Goal: Task Accomplishment & Management: Use online tool/utility

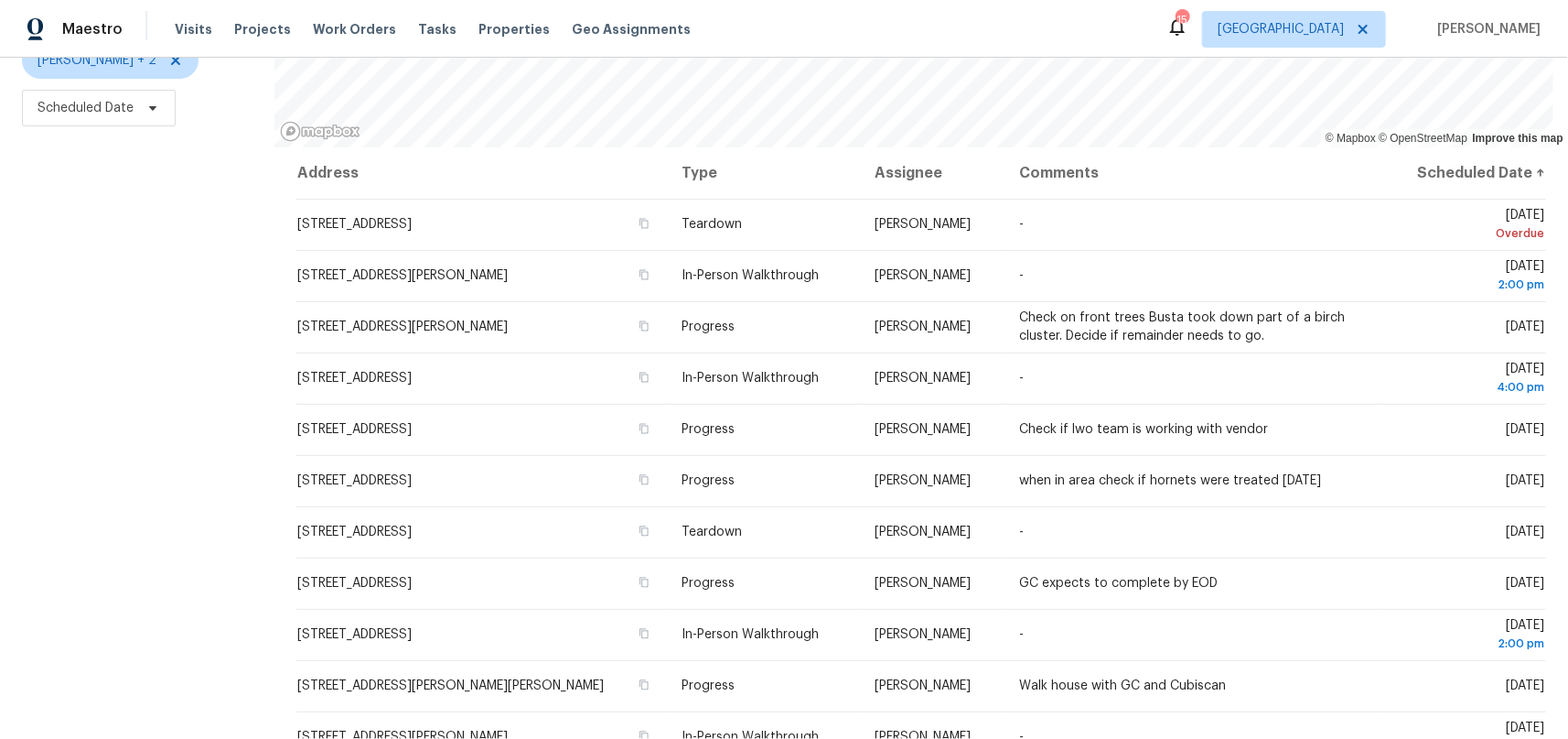
scroll to position [221, 0]
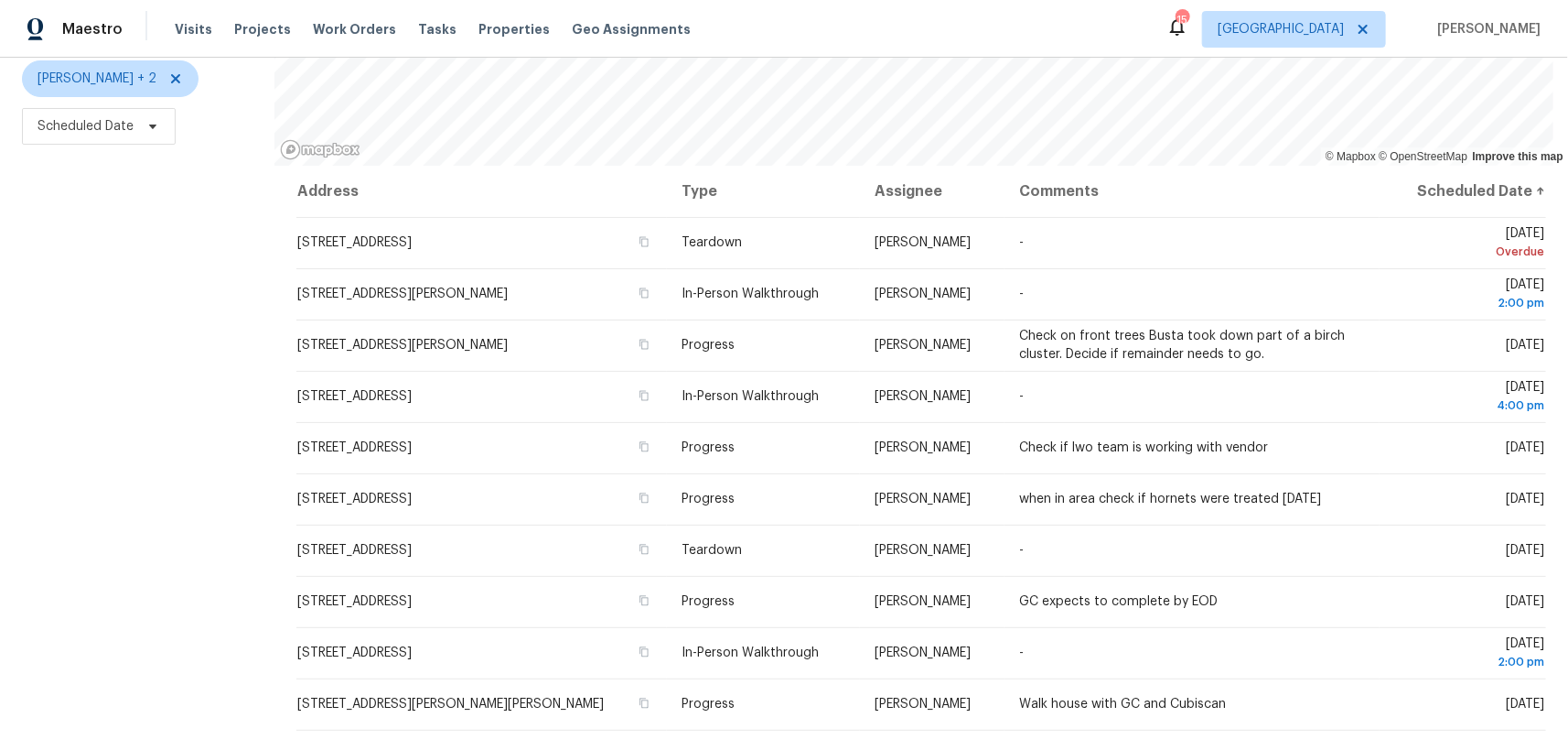
click at [113, 428] on div "Filters Reset ​ Type Jeffrey Lenz + 2 Scheduled Date" at bounding box center [137, 323] width 274 height 866
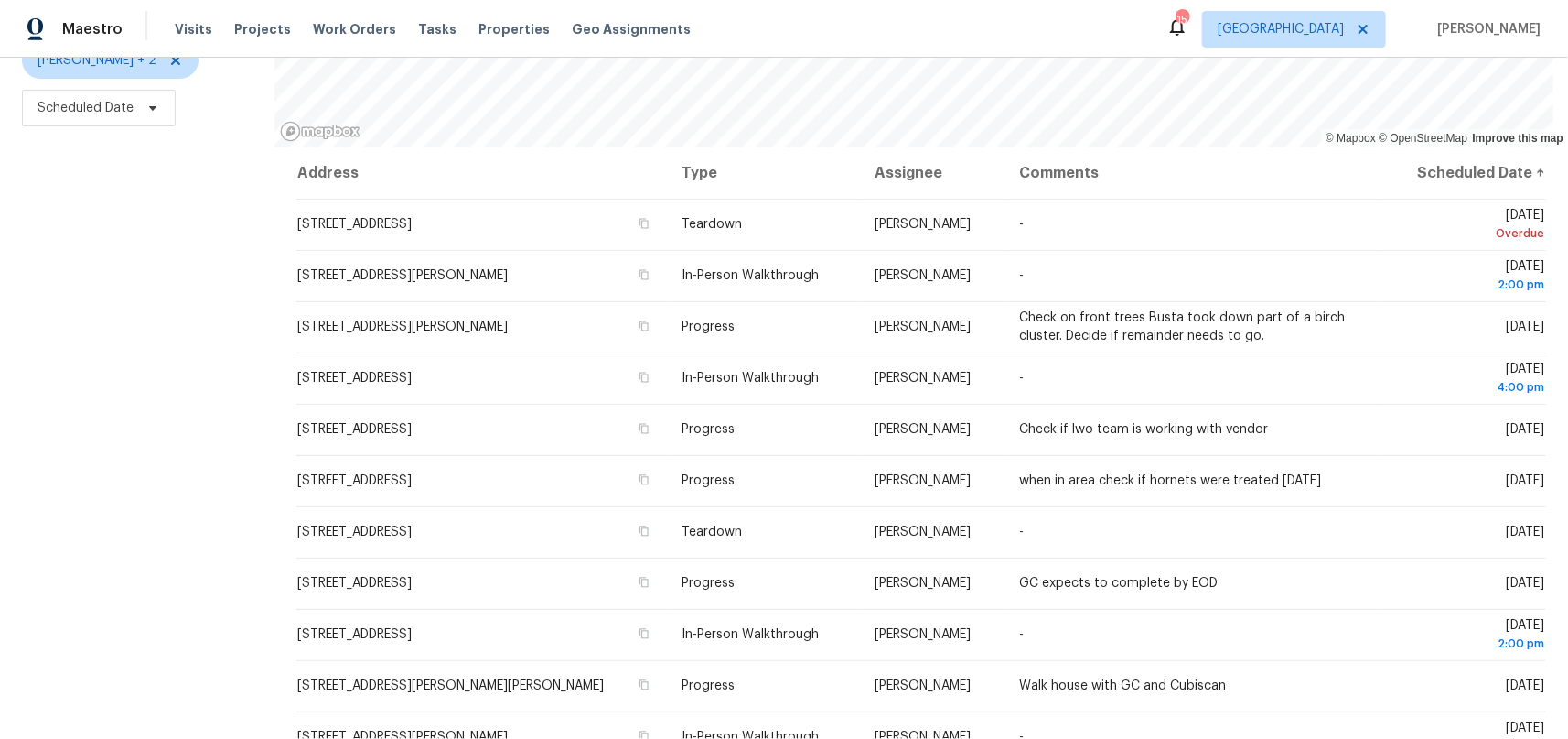
scroll to position [254, 0]
click at [173, 427] on div "Filters Reset ​ Type Jeffrey Lenz + 2 Scheduled Date" at bounding box center [137, 305] width 274 height 866
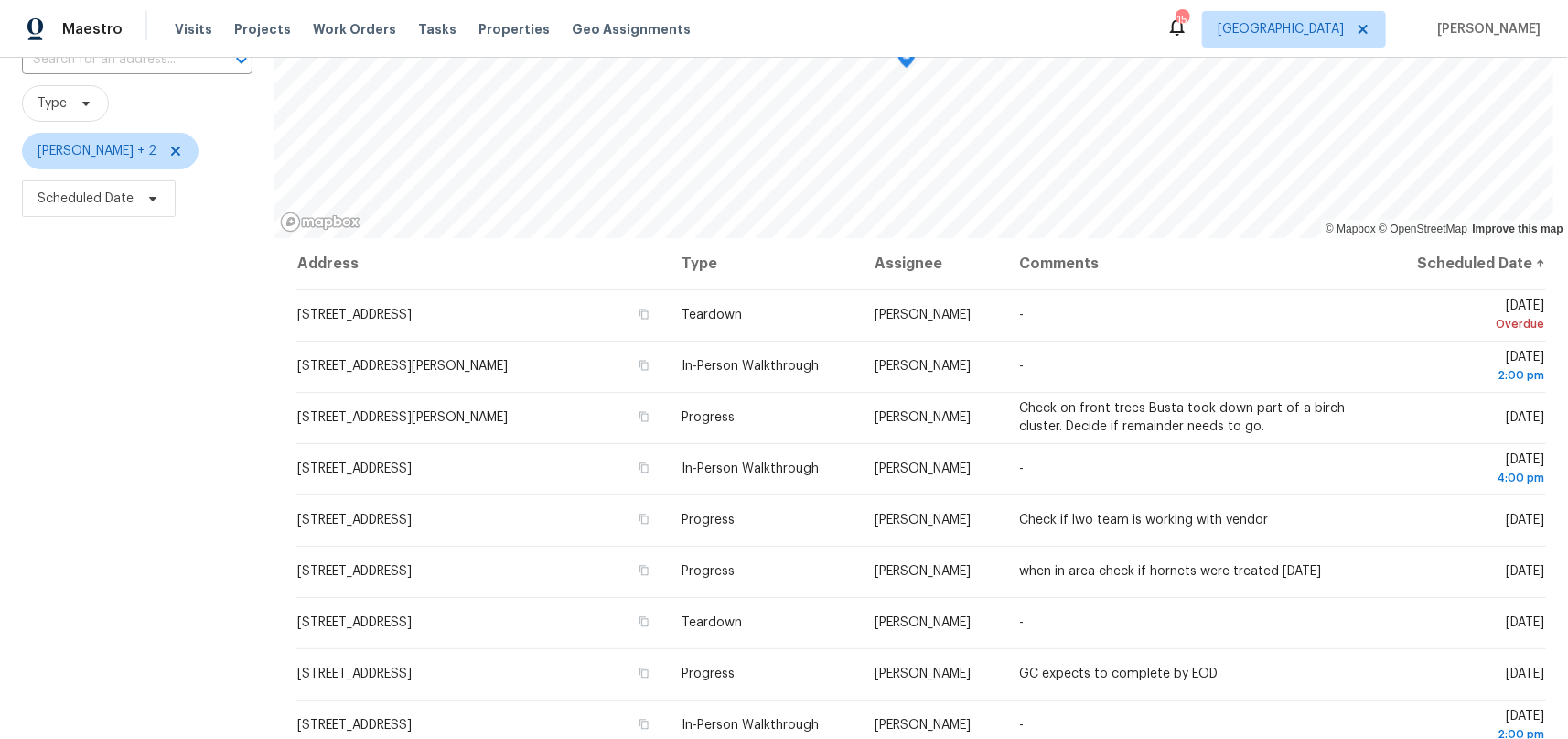
scroll to position [0, 0]
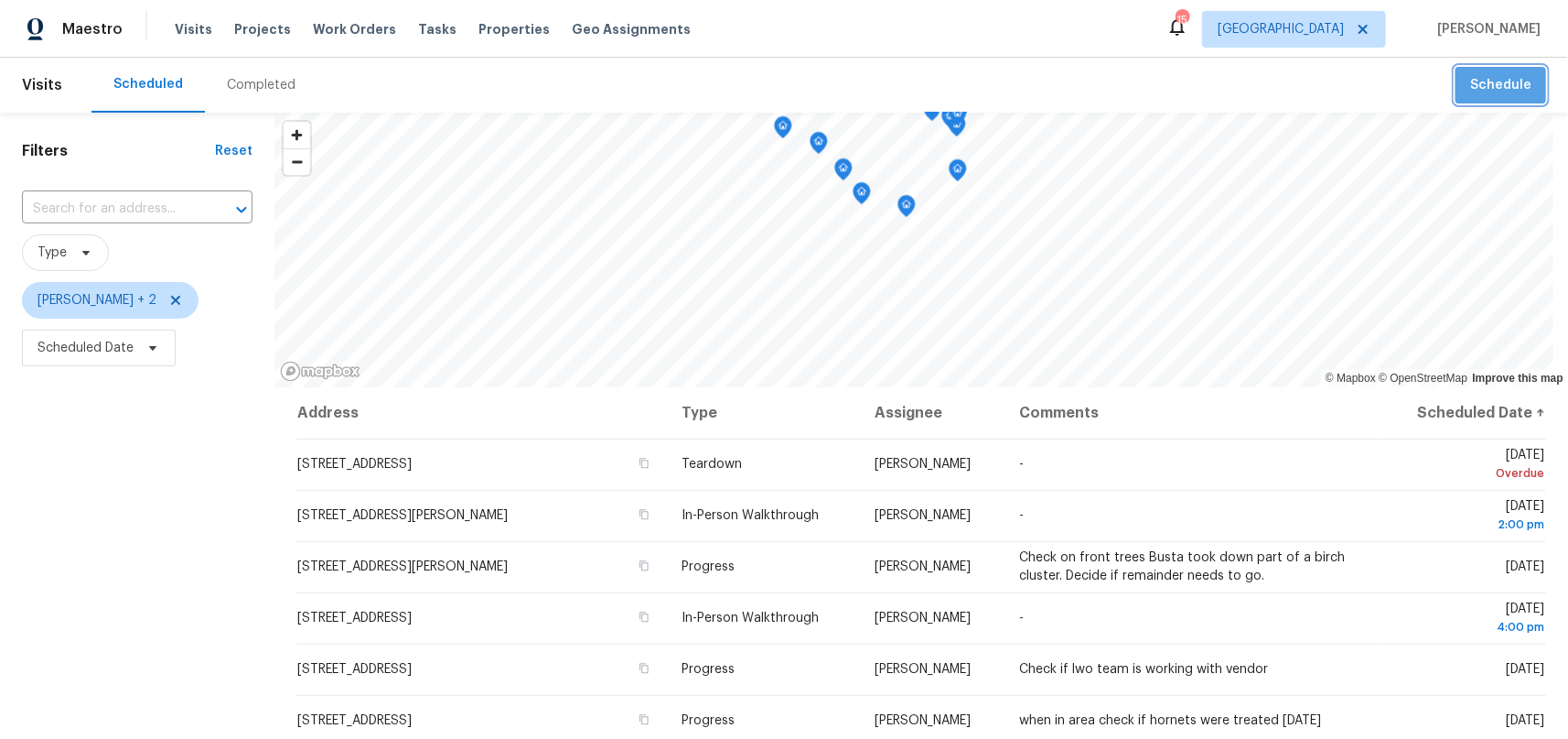
click at [1509, 91] on span "Schedule" at bounding box center [1501, 85] width 61 height 23
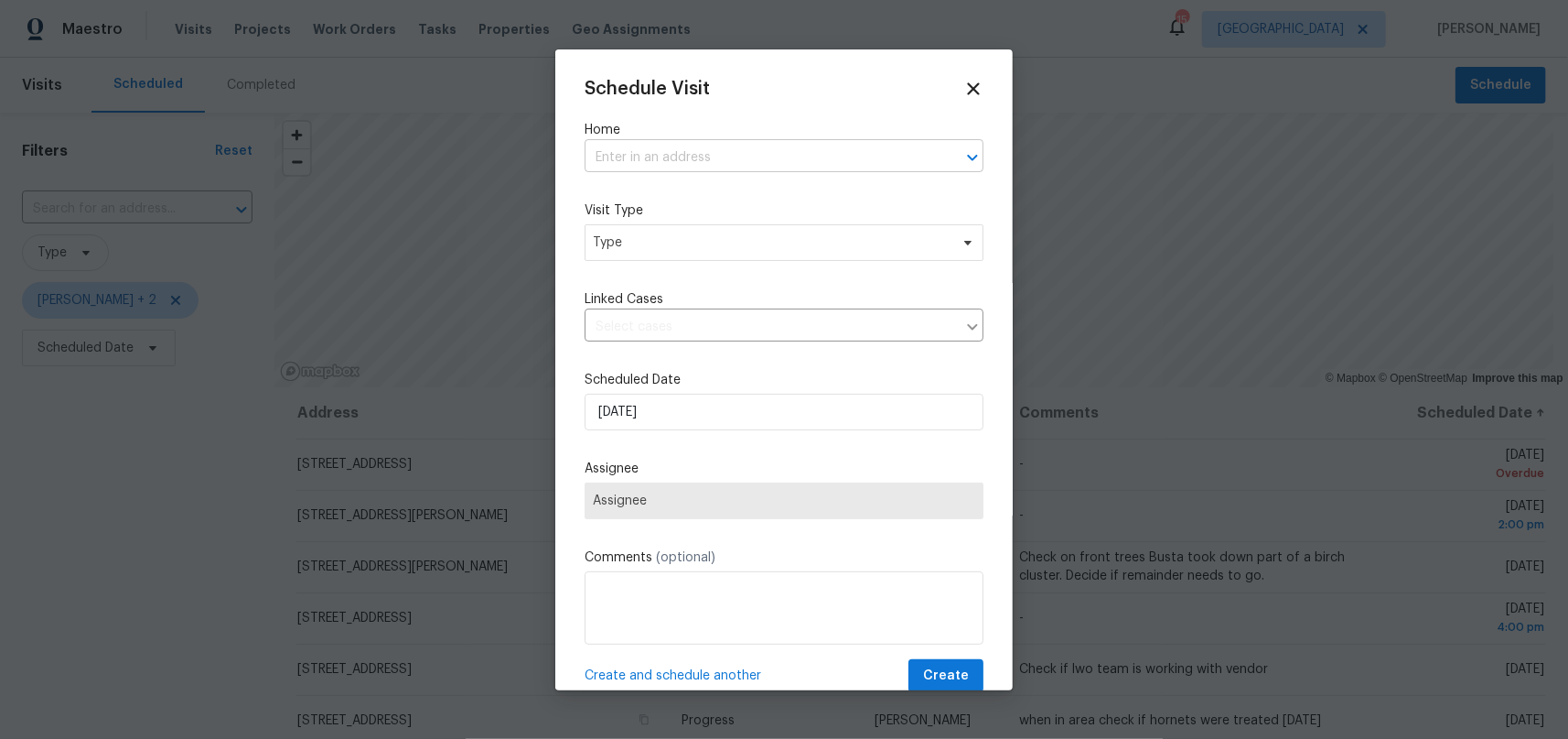
click at [695, 152] on input "text" at bounding box center [758, 158] width 348 height 29
type input "5"
click at [686, 159] on input "text" at bounding box center [758, 158] width 348 height 29
type input "5749"
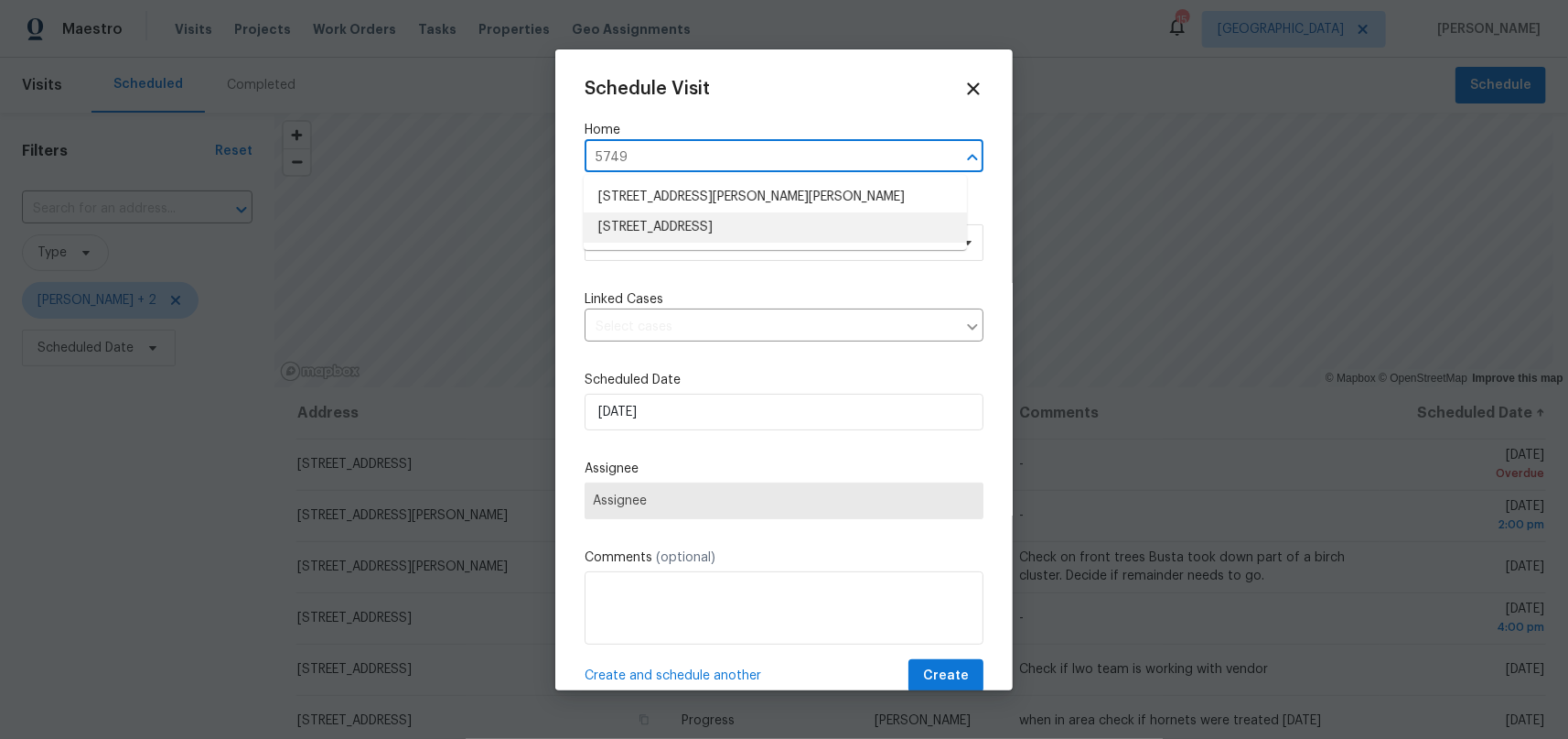
click at [708, 222] on li "[STREET_ADDRESS]" at bounding box center [775, 228] width 383 height 31
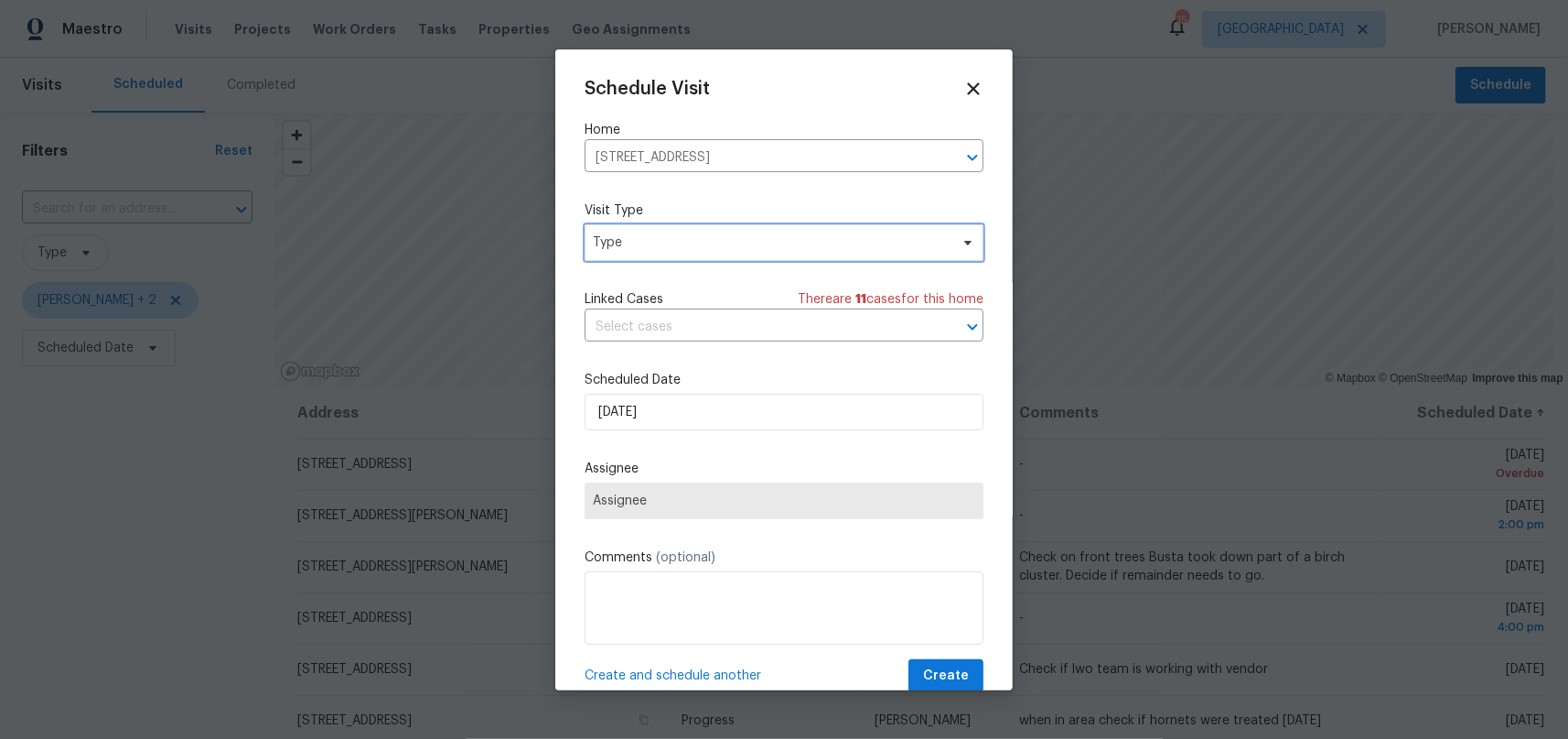
click at [765, 244] on span "Type" at bounding box center [770, 242] width 355 height 18
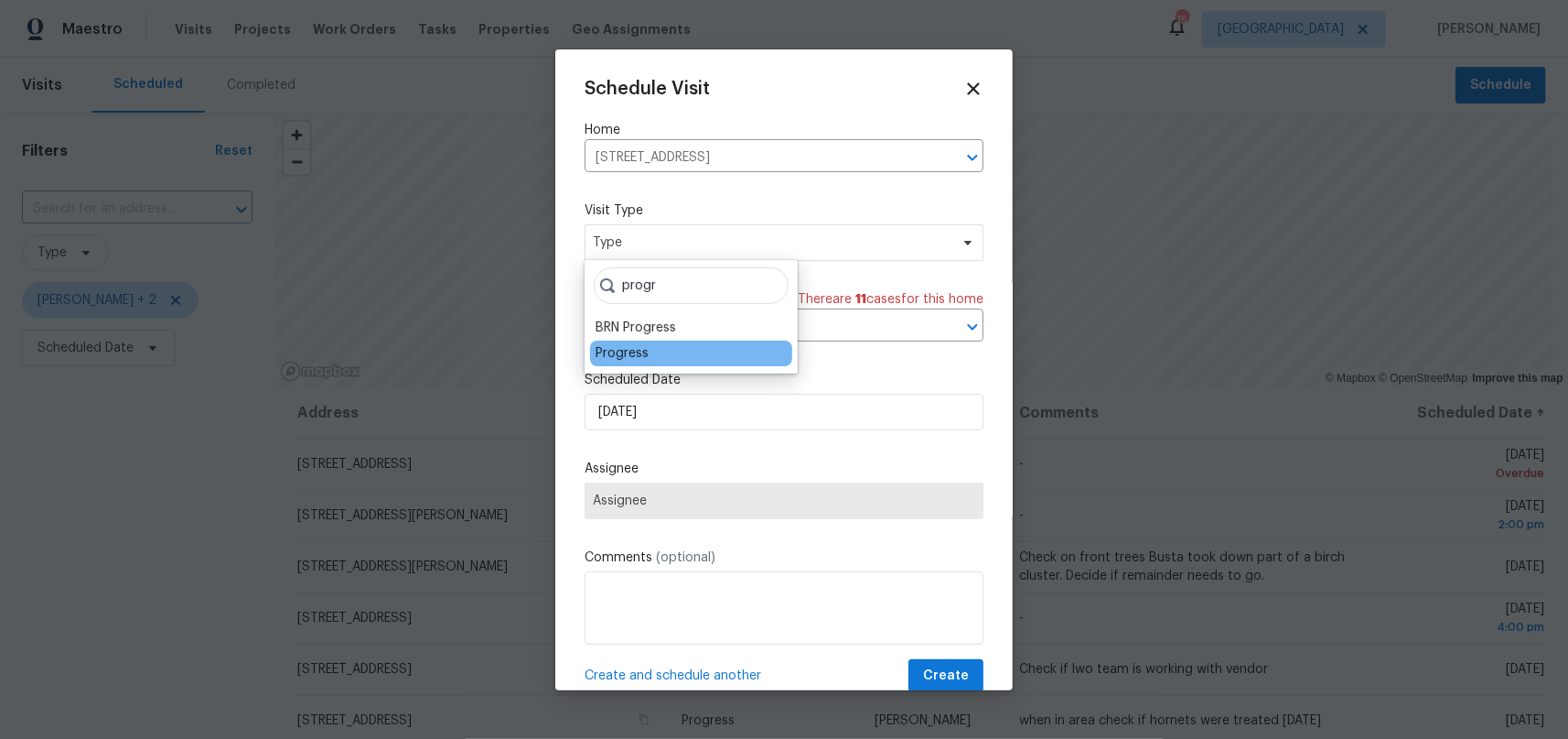
type input "progr"
click at [624, 358] on div "Progress" at bounding box center [622, 353] width 53 height 18
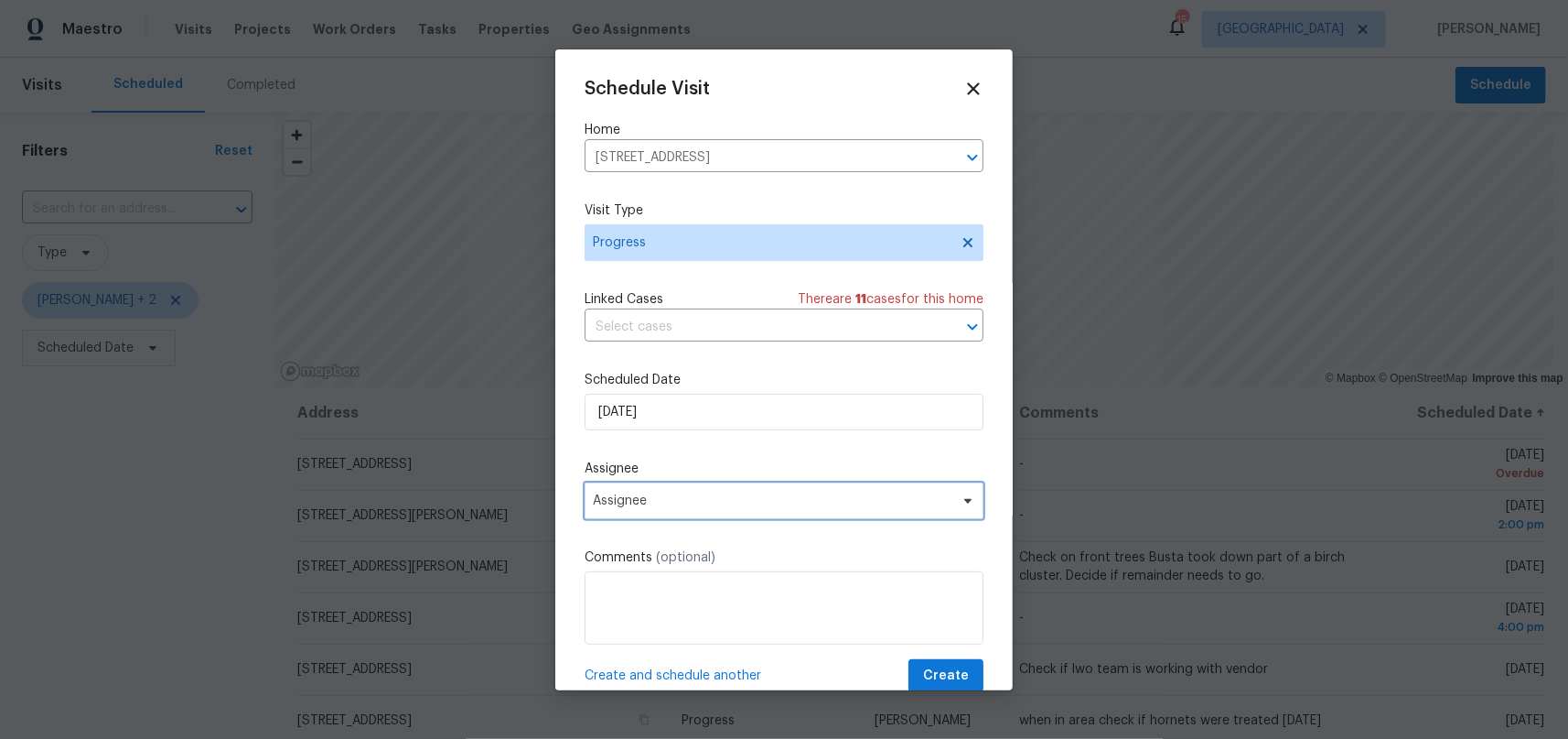
click at [673, 500] on span "Assignee" at bounding box center [772, 500] width 358 height 14
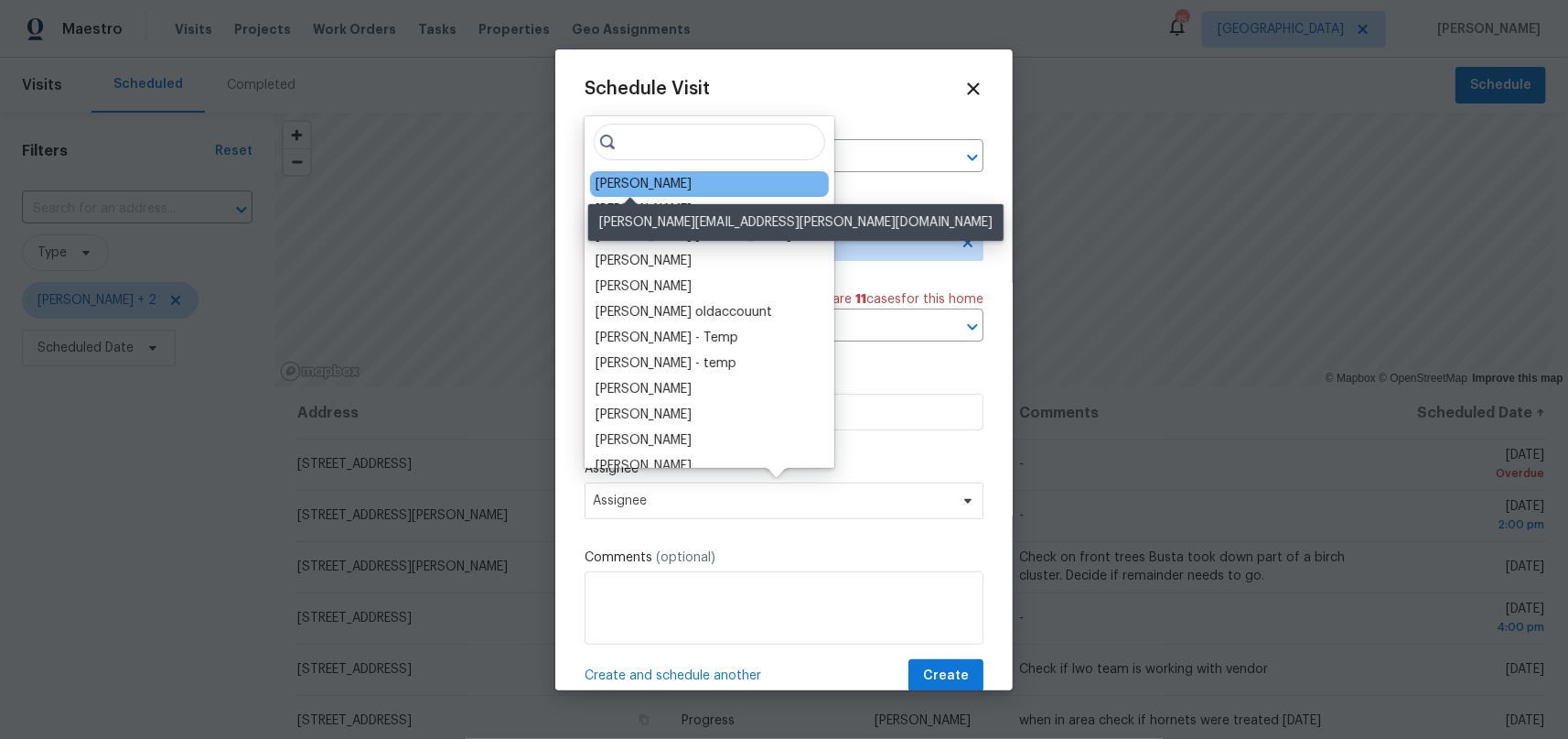
drag, startPoint x: 653, startPoint y: 179, endPoint x: 662, endPoint y: 185, distance: 10.8
click at [652, 179] on div "[PERSON_NAME]" at bounding box center [644, 183] width 96 height 18
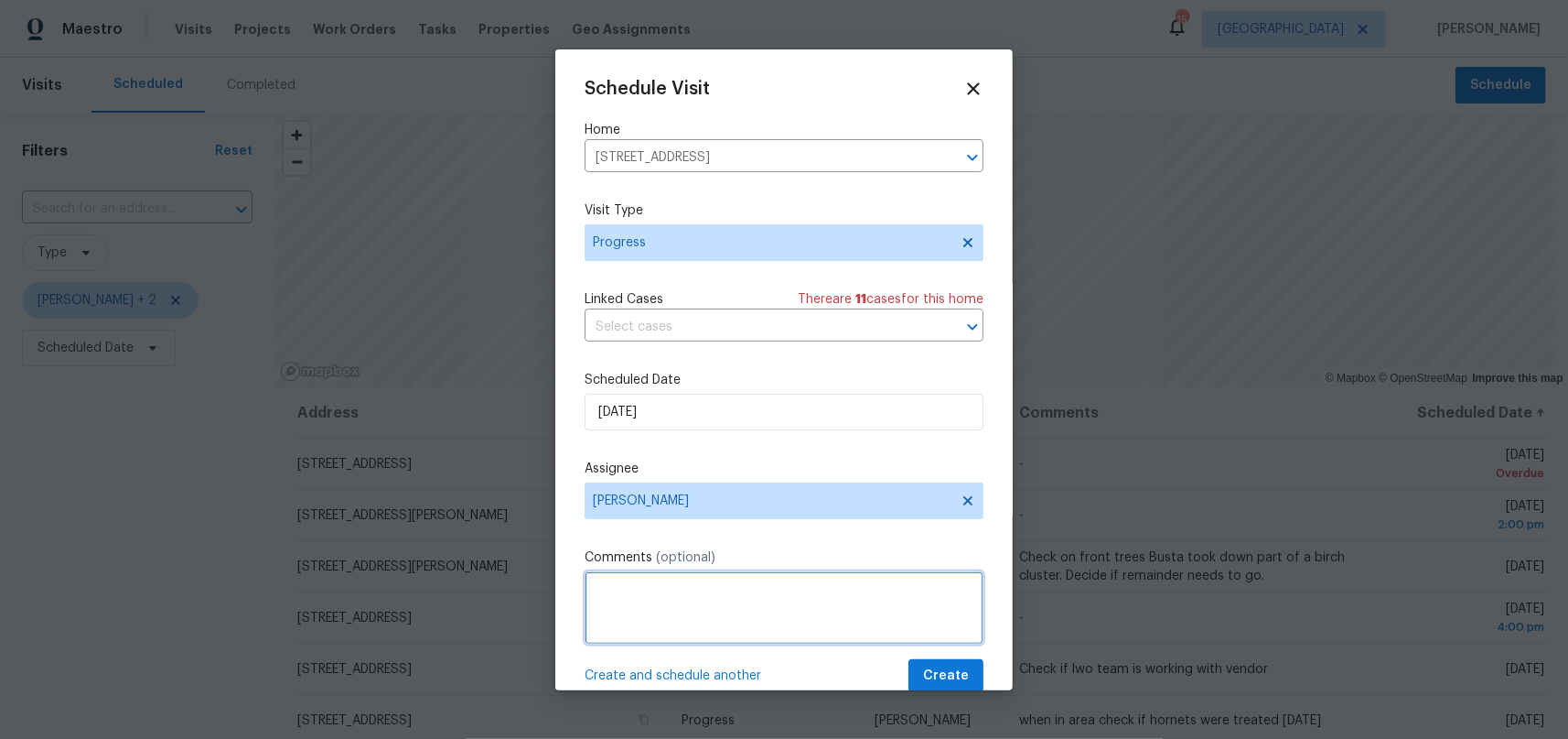
click at [732, 597] on textarea at bounding box center [784, 608] width 398 height 73
type textarea "Check on status of Garage"
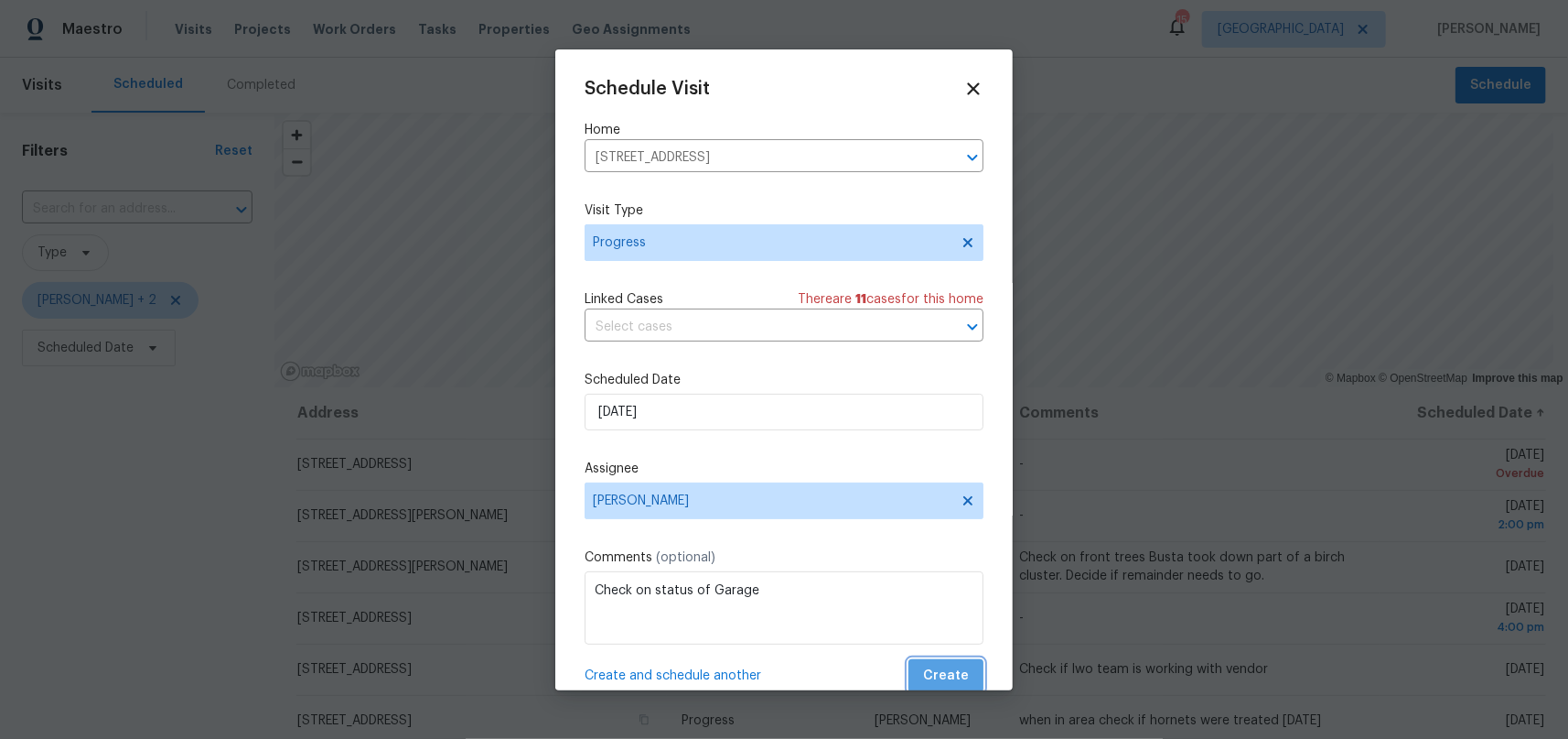
click at [954, 677] on button "Create" at bounding box center [945, 676] width 75 height 34
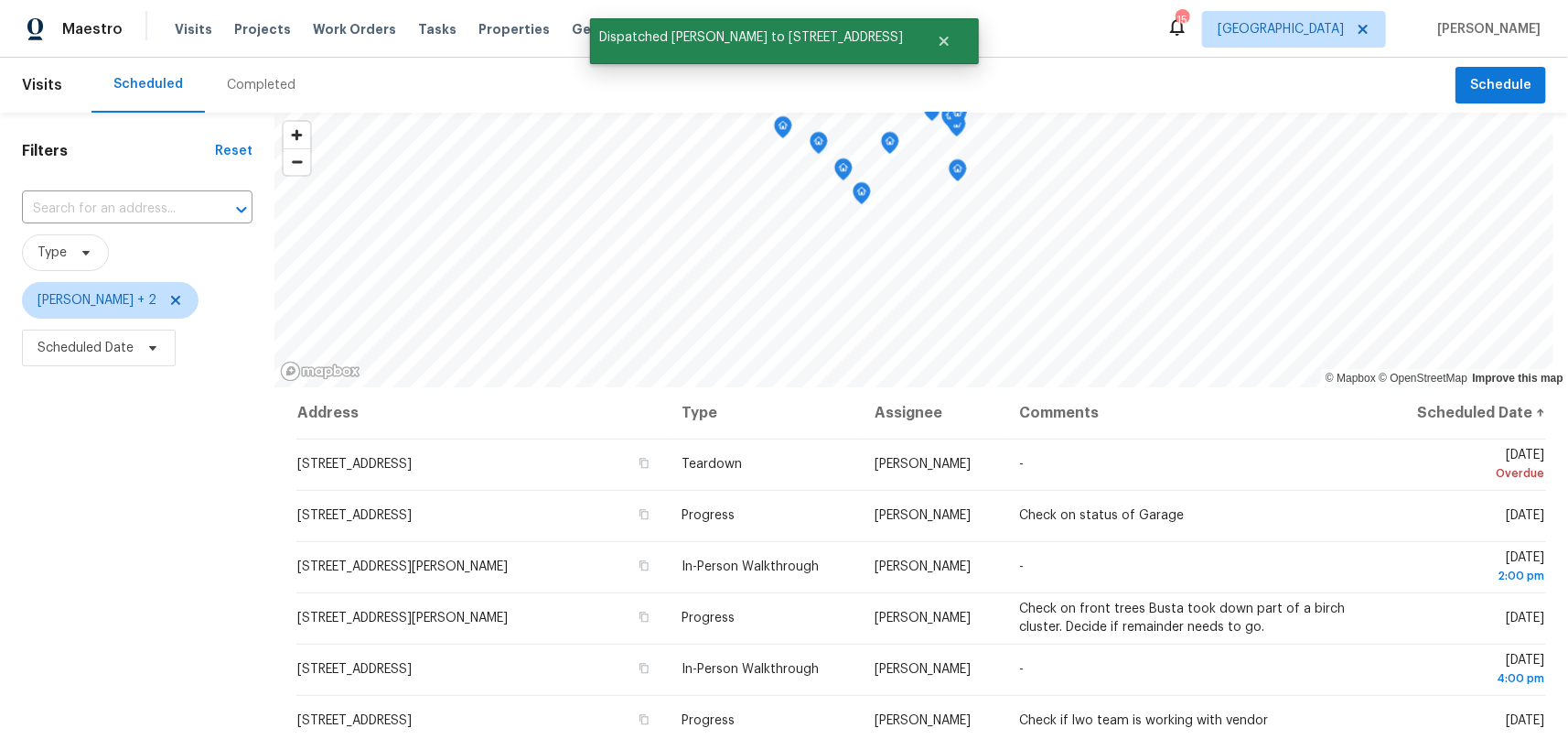
click at [121, 528] on div "Filters Reset ​ Type Jeffrey Lenz + 2 Scheduled Date" at bounding box center [137, 544] width 274 height 866
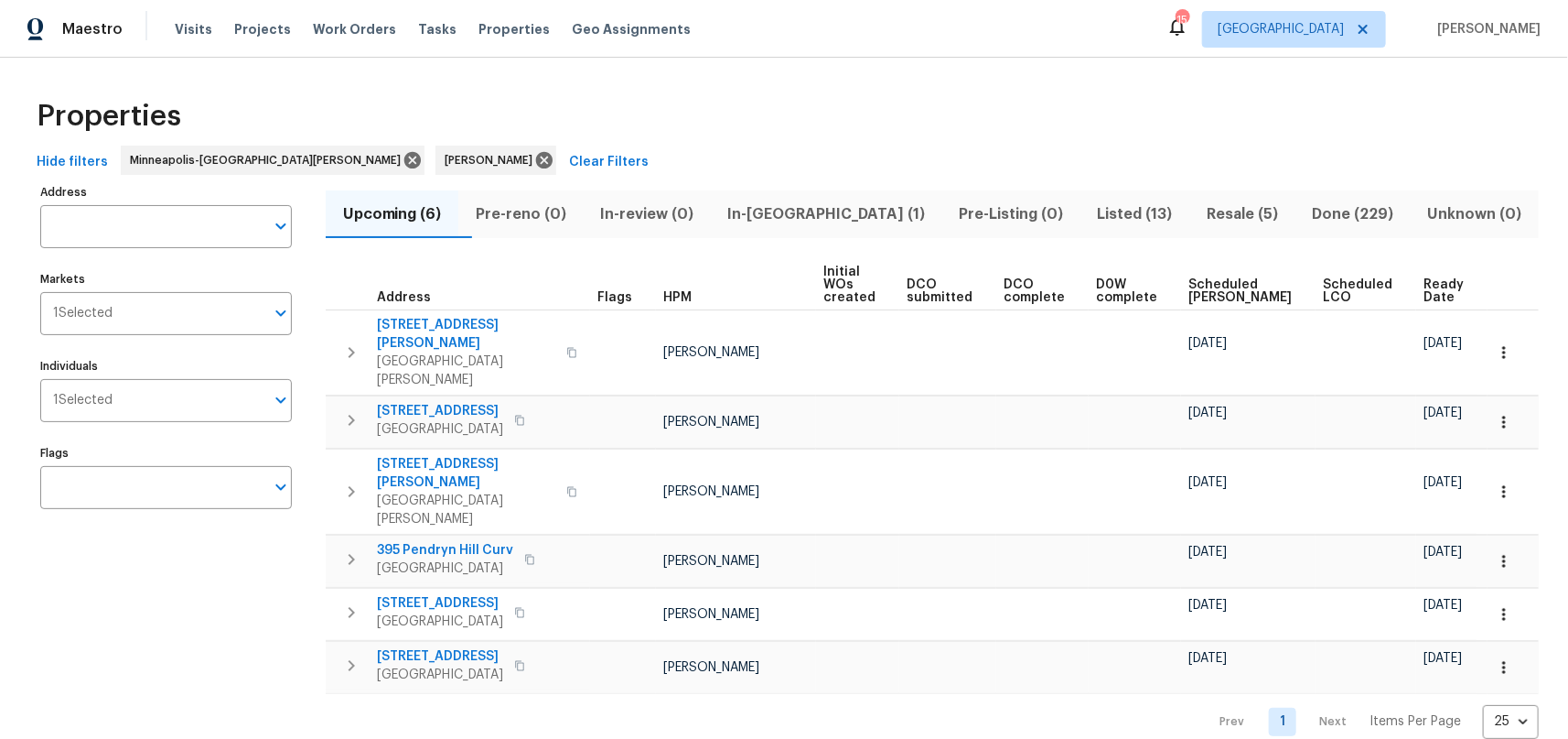
click at [806, 210] on span "In-reno (1)" at bounding box center [826, 214] width 210 height 26
